Goal: Navigation & Orientation: Go to known website

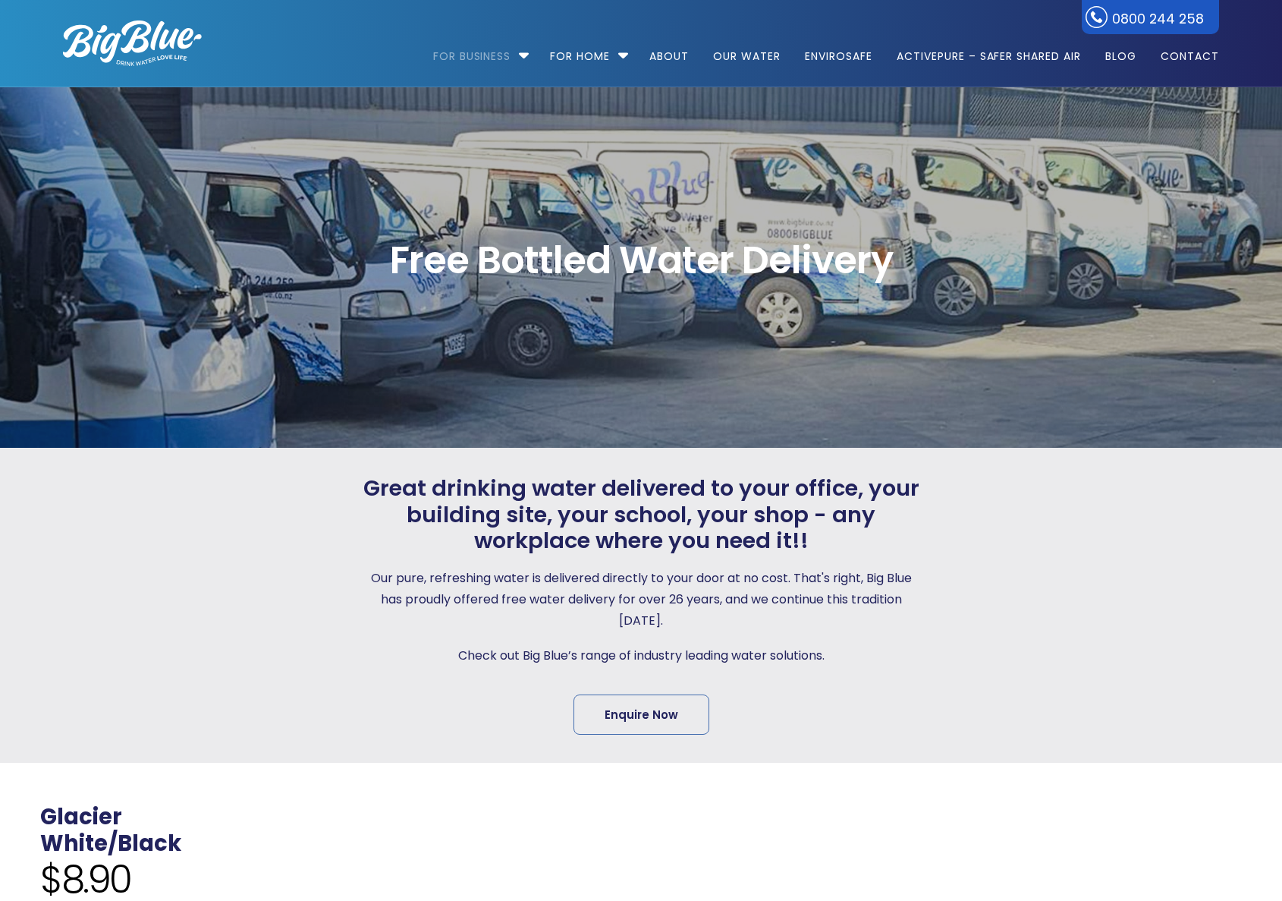
click at [117, 45] on img at bounding box center [132, 43] width 139 height 46
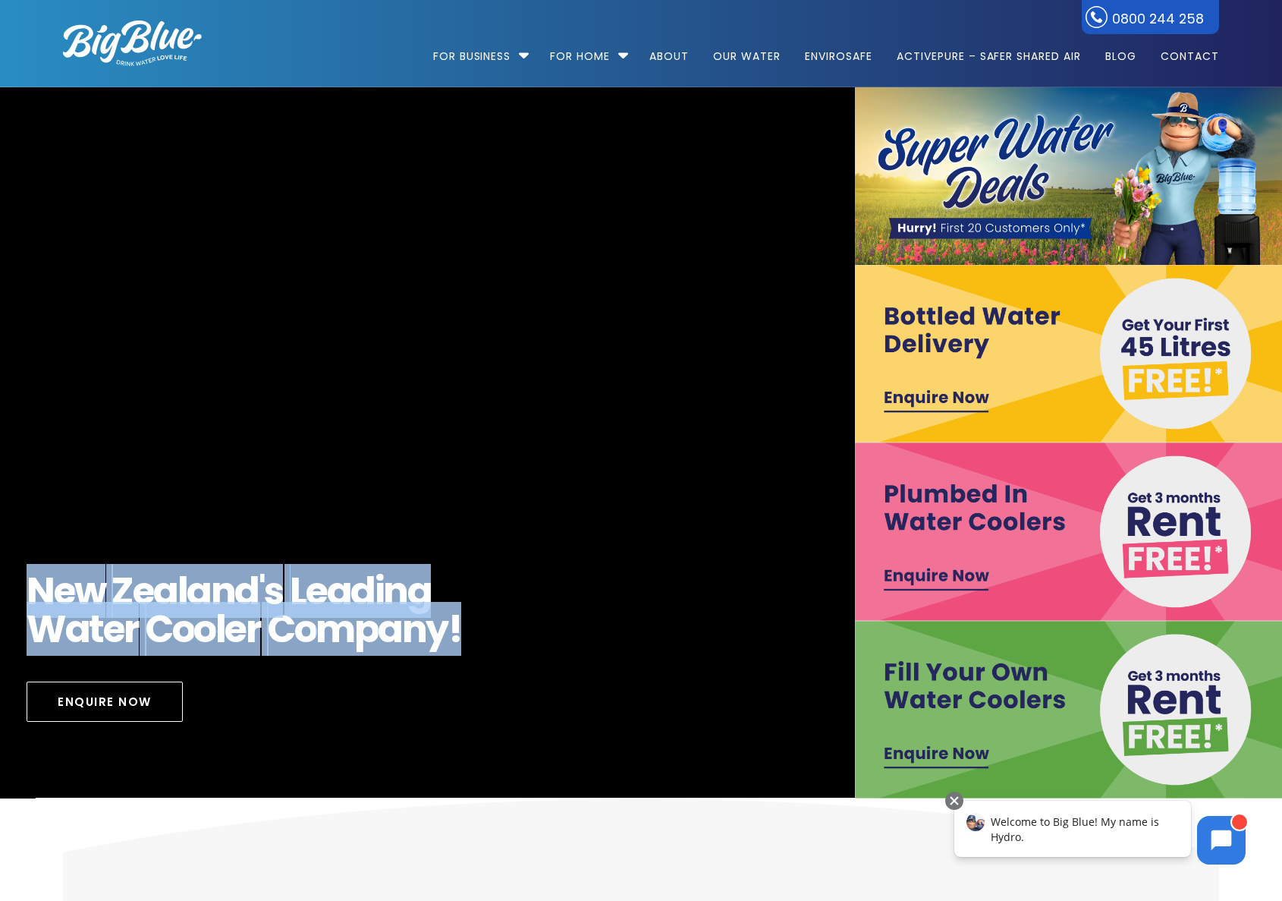
drag, startPoint x: 458, startPoint y: 619, endPoint x: 25, endPoint y: 584, distance: 434.6
click at [25, 584] on div "N [PERSON_NAME] ' s L e a d i n g W a t e r C o o l e r C o m p a n y ! Enquire…" at bounding box center [427, 647] width 856 height 151
copy h1 "N [PERSON_NAME] ' s L e a d i n g W a t e r C o o l e r C o m p a n y !"
